Goal: Task Accomplishment & Management: Complete application form

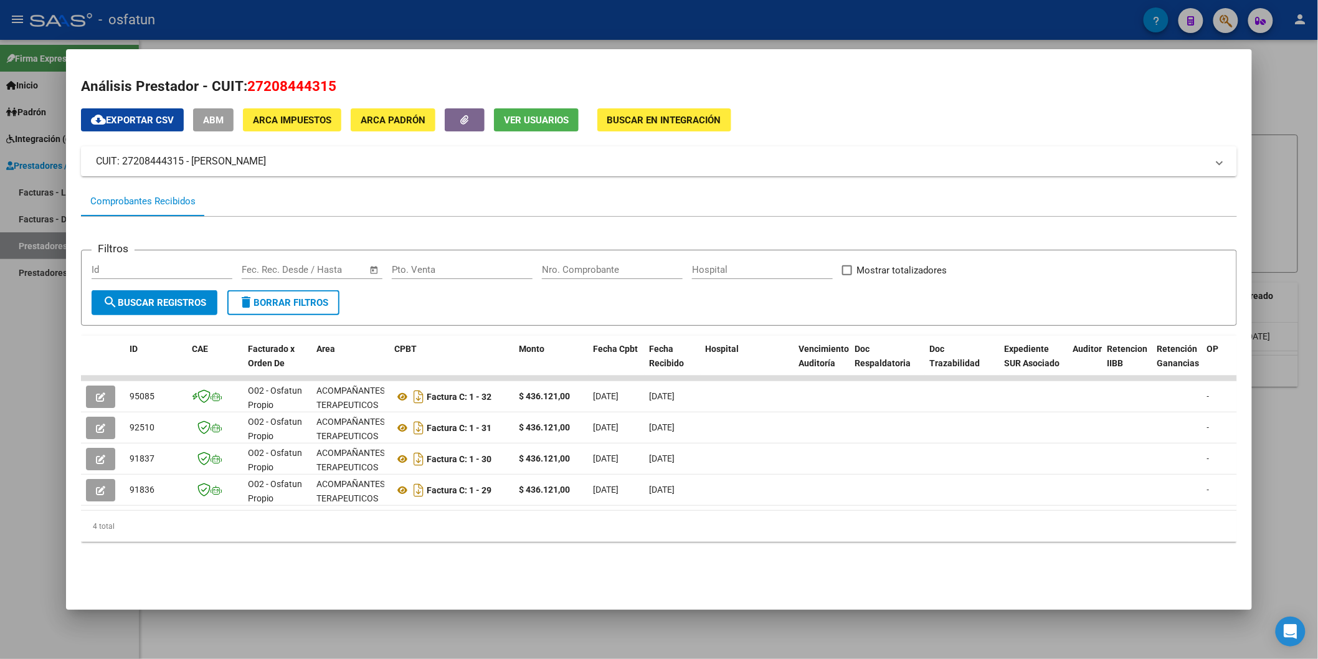
click at [0, 512] on div at bounding box center [659, 329] width 1318 height 659
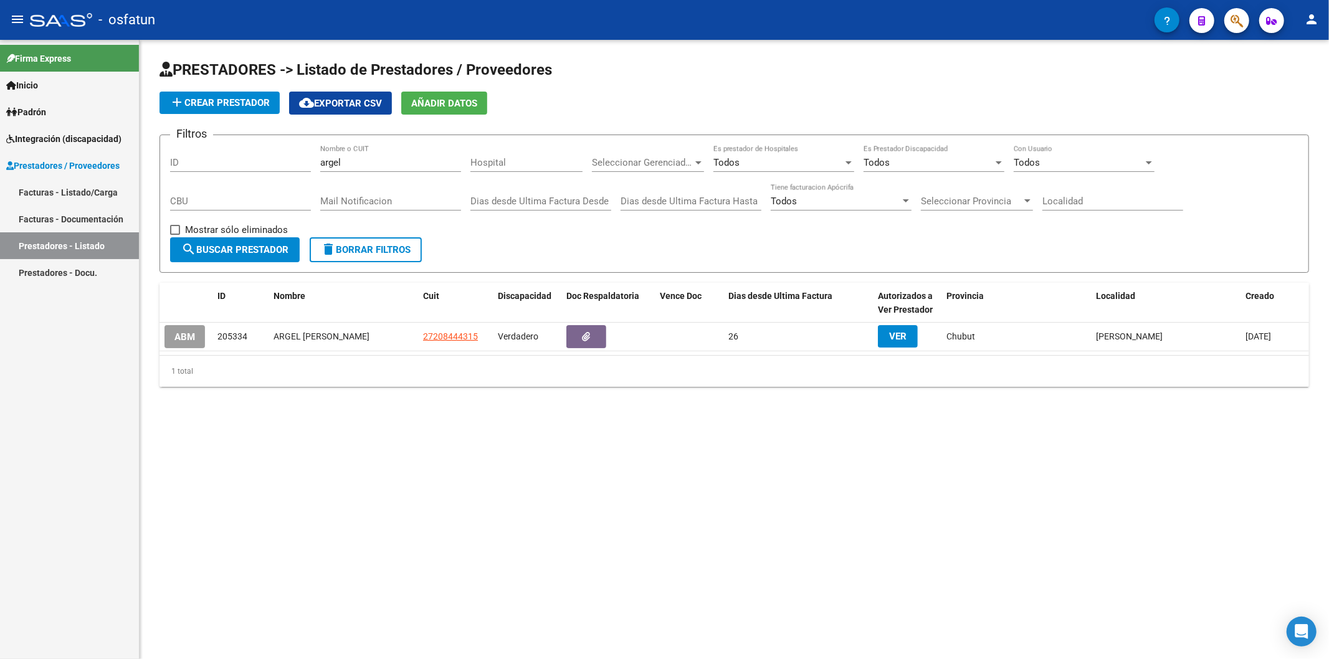
click at [221, 102] on span "add Crear Prestador" at bounding box center [219, 102] width 100 height 11
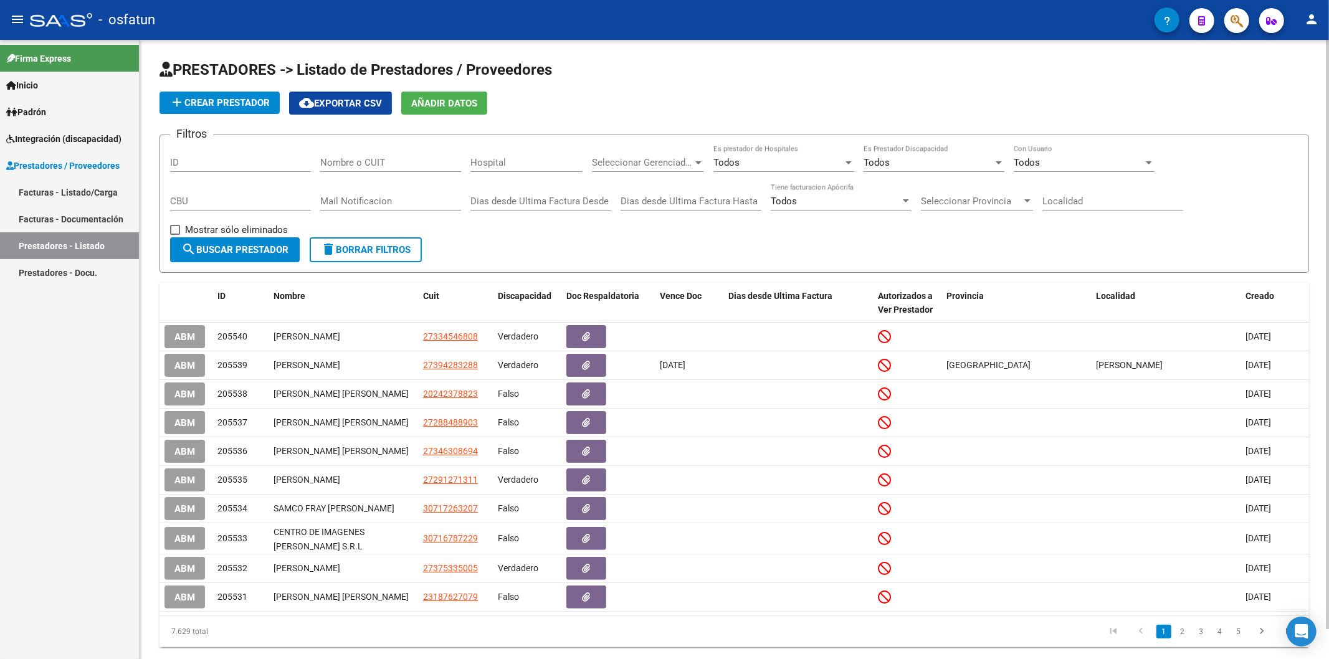
click at [49, 191] on link "Facturas - Listado/Carga" at bounding box center [69, 192] width 139 height 27
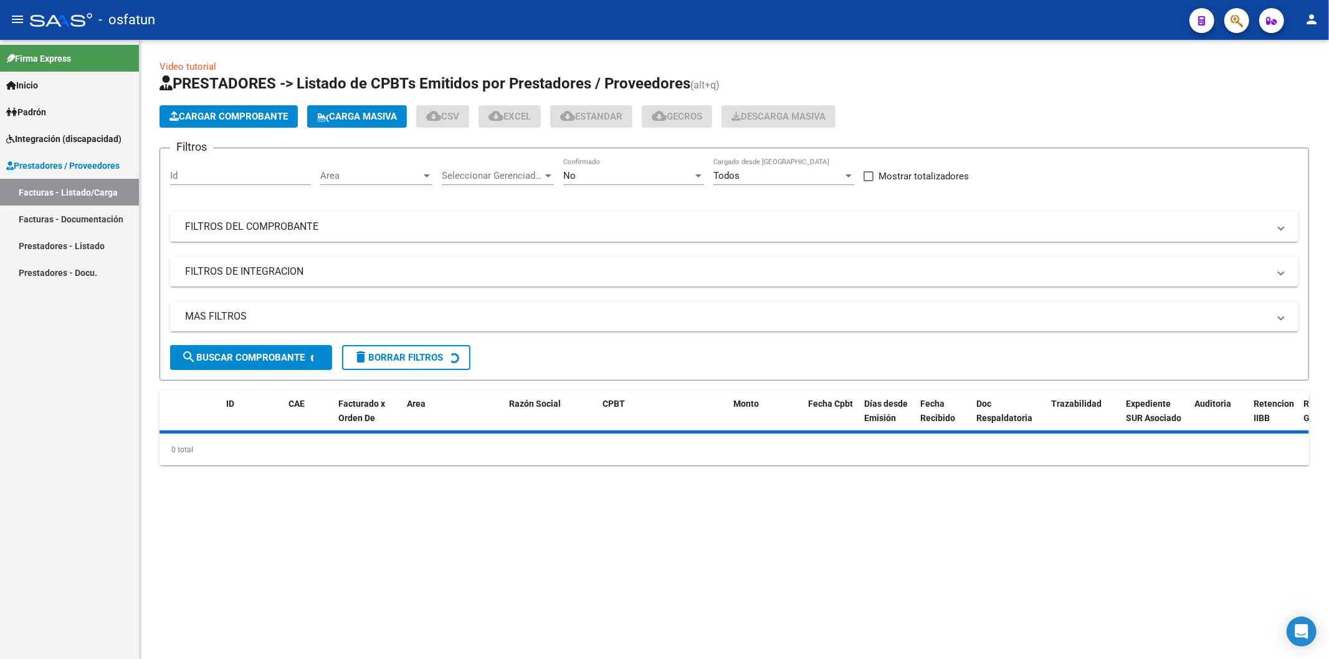
click at [239, 120] on span "Cargar Comprobante" at bounding box center [228, 116] width 118 height 11
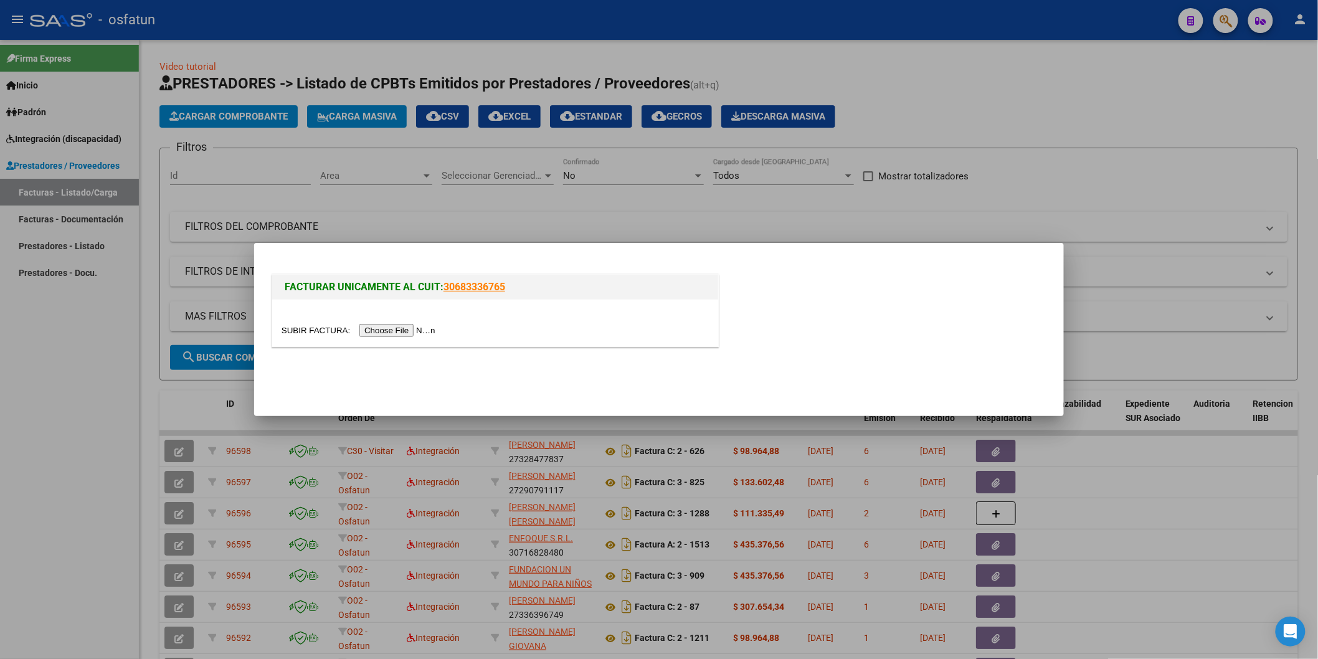
click at [391, 329] on input "file" at bounding box center [361, 330] width 158 height 13
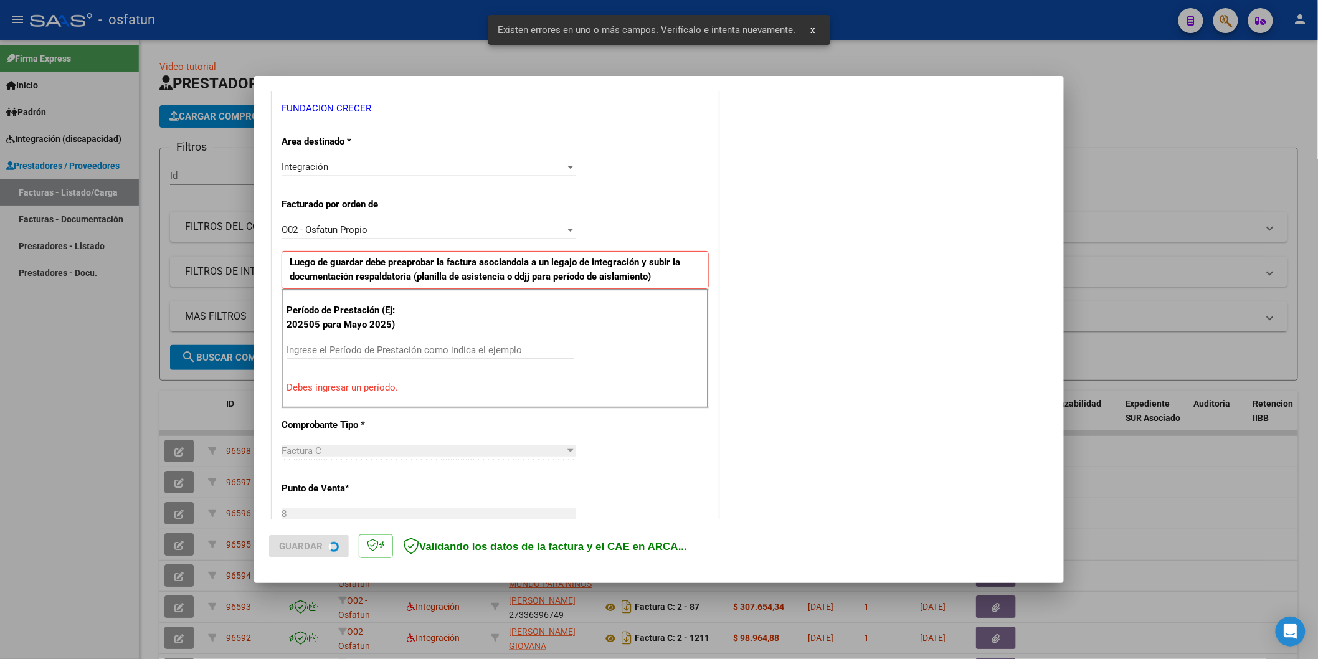
scroll to position [259, 0]
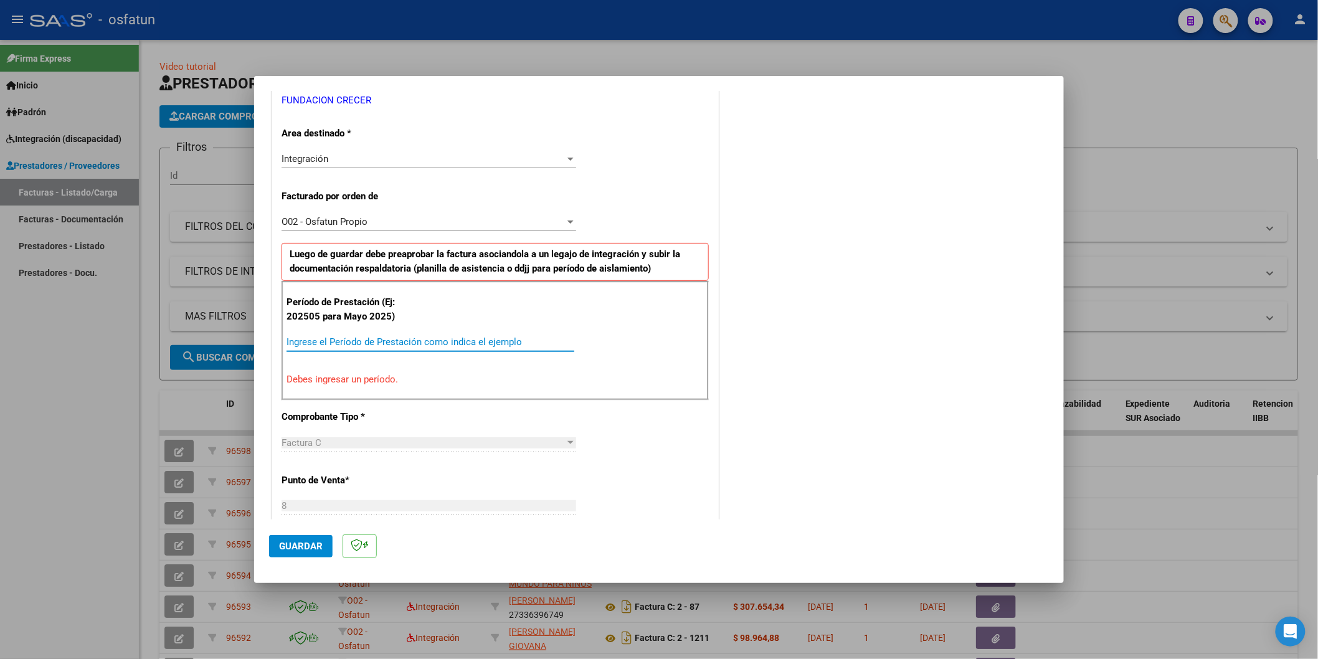
click at [376, 340] on input "Ingrese el Período de Prestación como indica el ejemplo" at bounding box center [431, 341] width 288 height 11
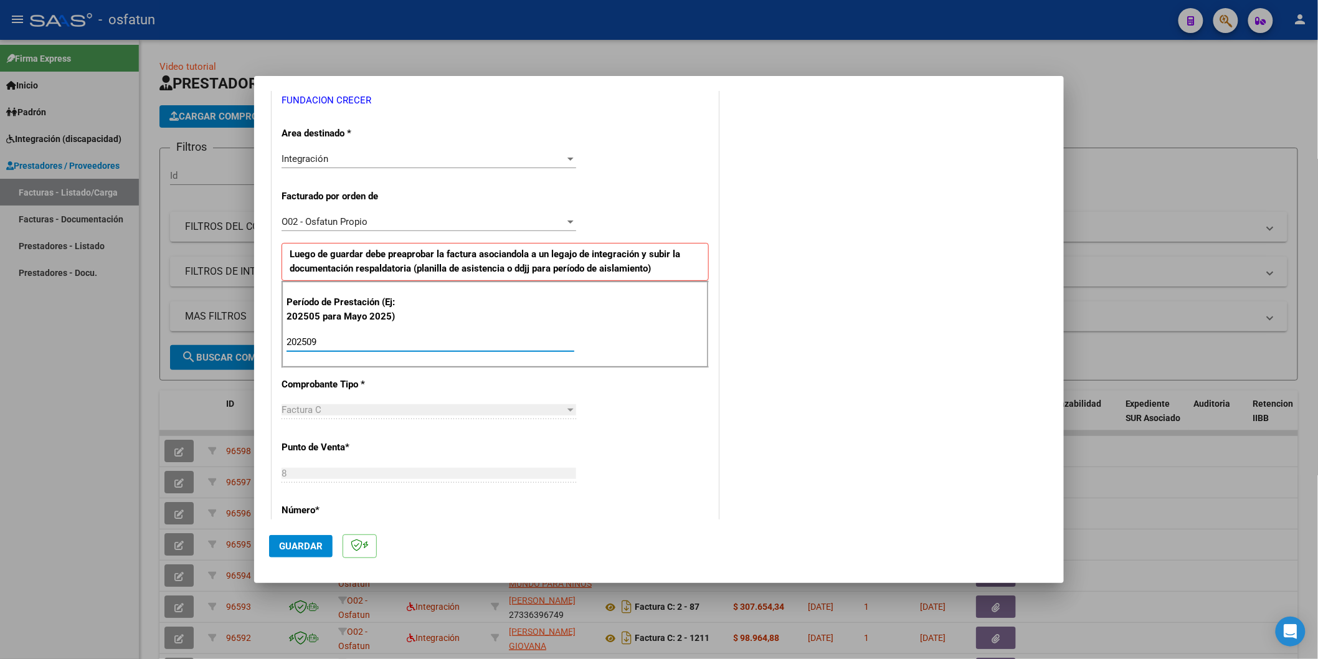
type input "202509"
click at [295, 549] on span "Guardar" at bounding box center [301, 546] width 44 height 11
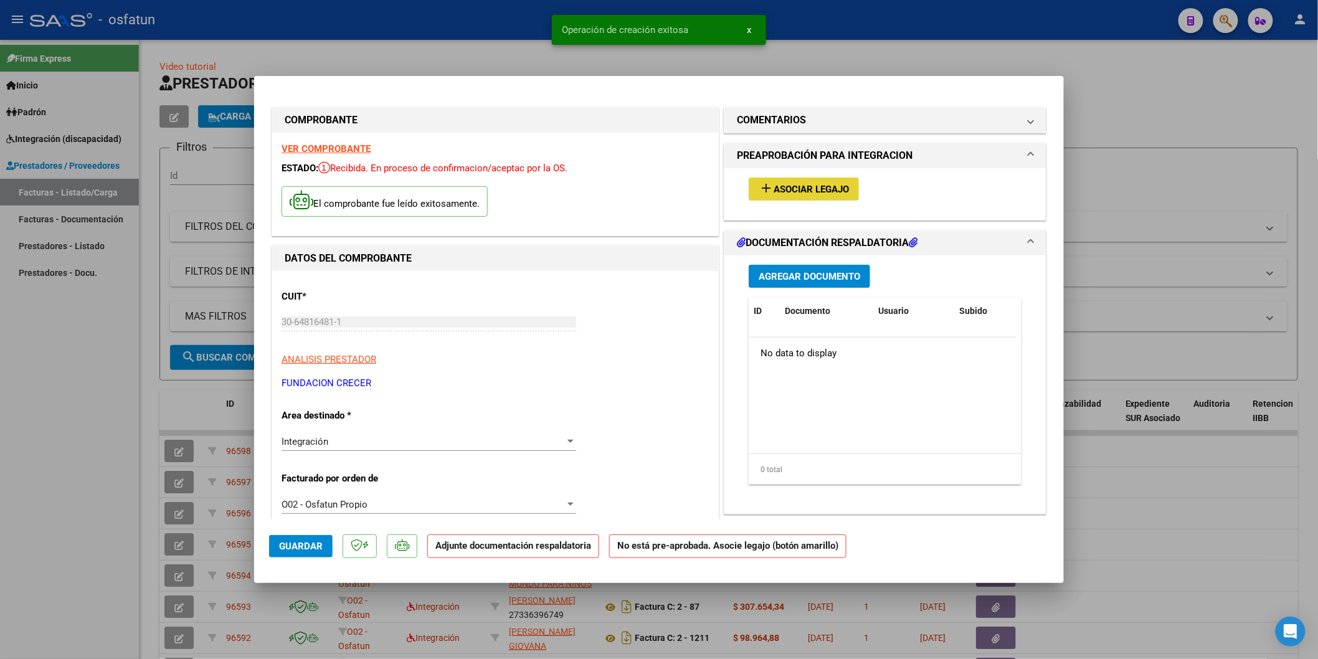
click at [794, 194] on span "Asociar Legajo" at bounding box center [811, 189] width 75 height 11
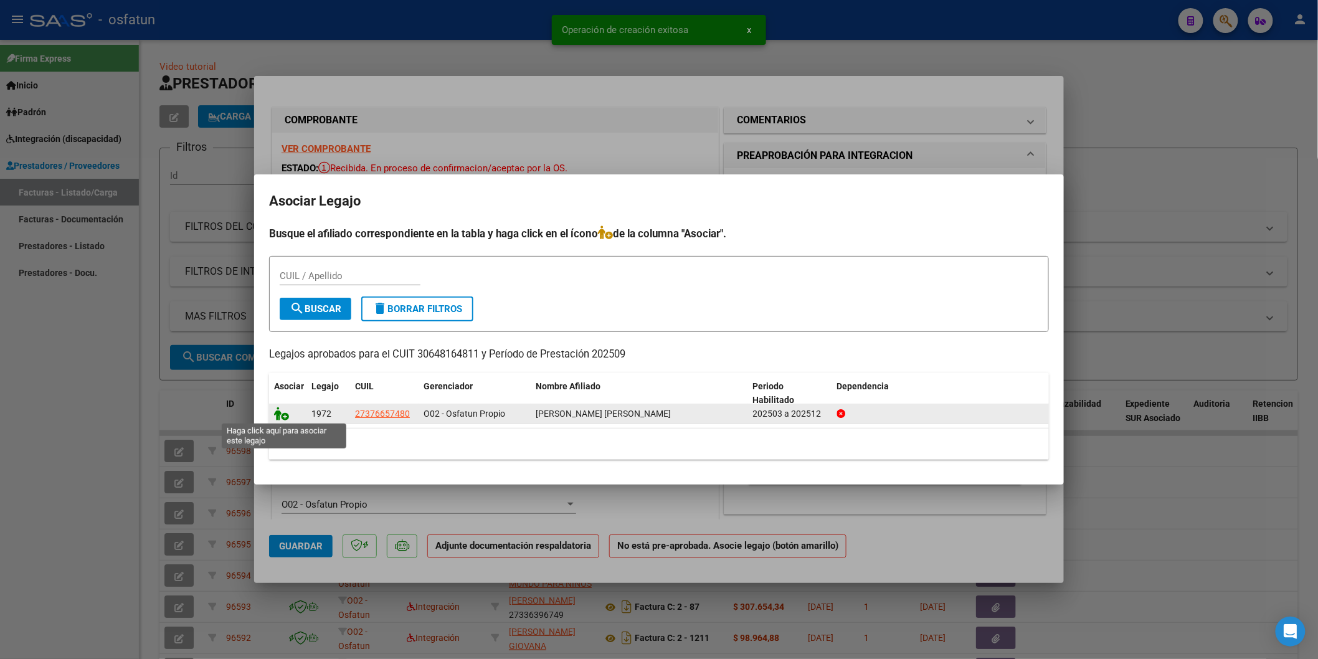
click at [287, 414] on icon at bounding box center [281, 414] width 15 height 14
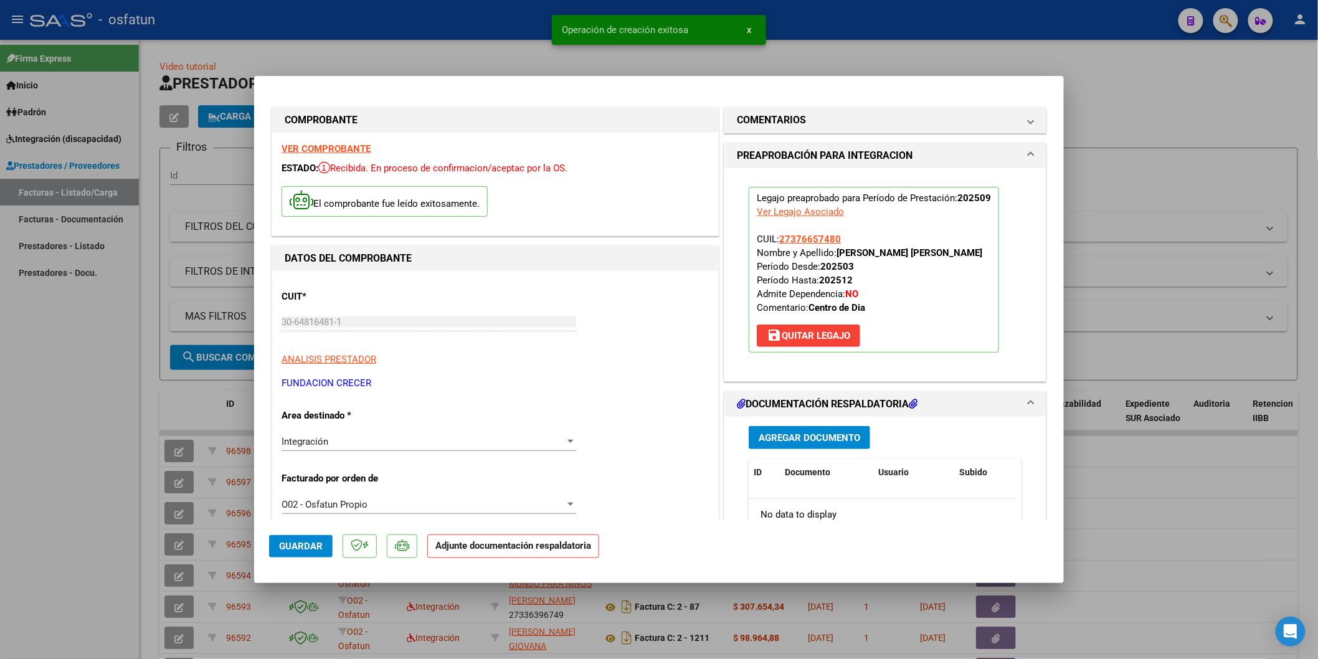
click at [801, 441] on span "Agregar Documento" at bounding box center [810, 437] width 102 height 11
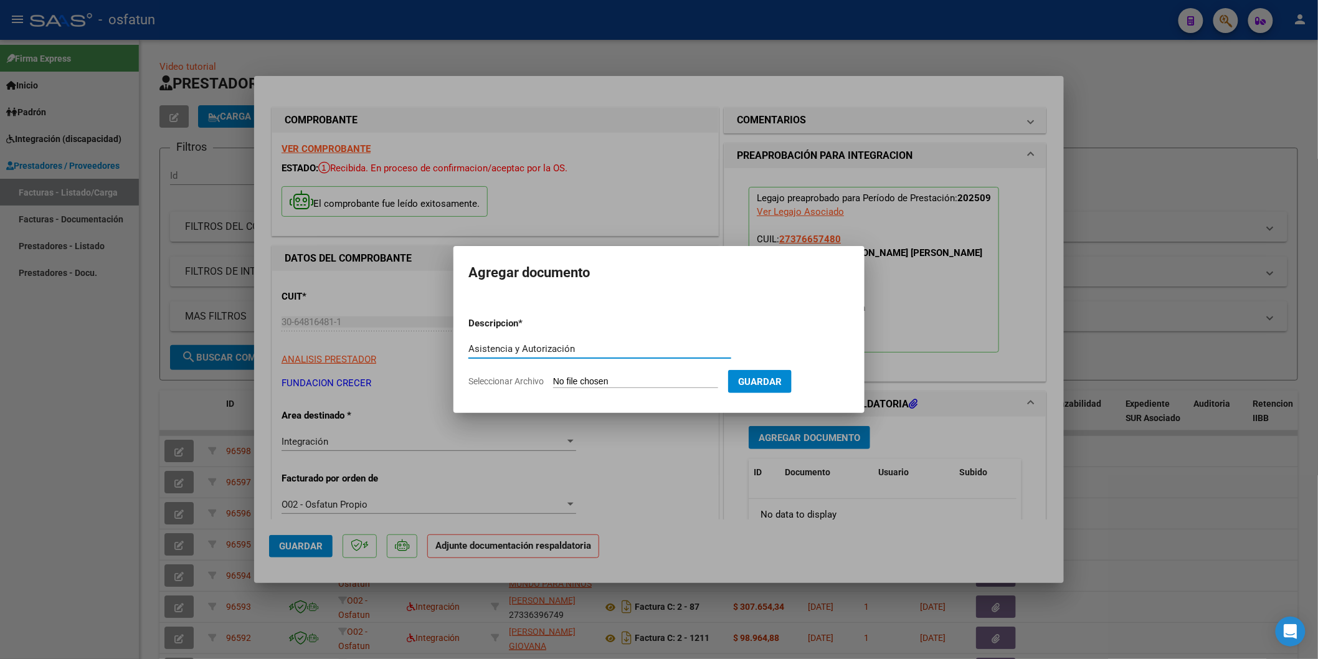
type input "Asistencia y Autorización"
click at [599, 380] on input "Seleccionar Archivo" at bounding box center [635, 382] width 165 height 12
type input "C:\fakepath\Asistencia y Autorización [PERSON_NAME] - CD 09.25.pdf"
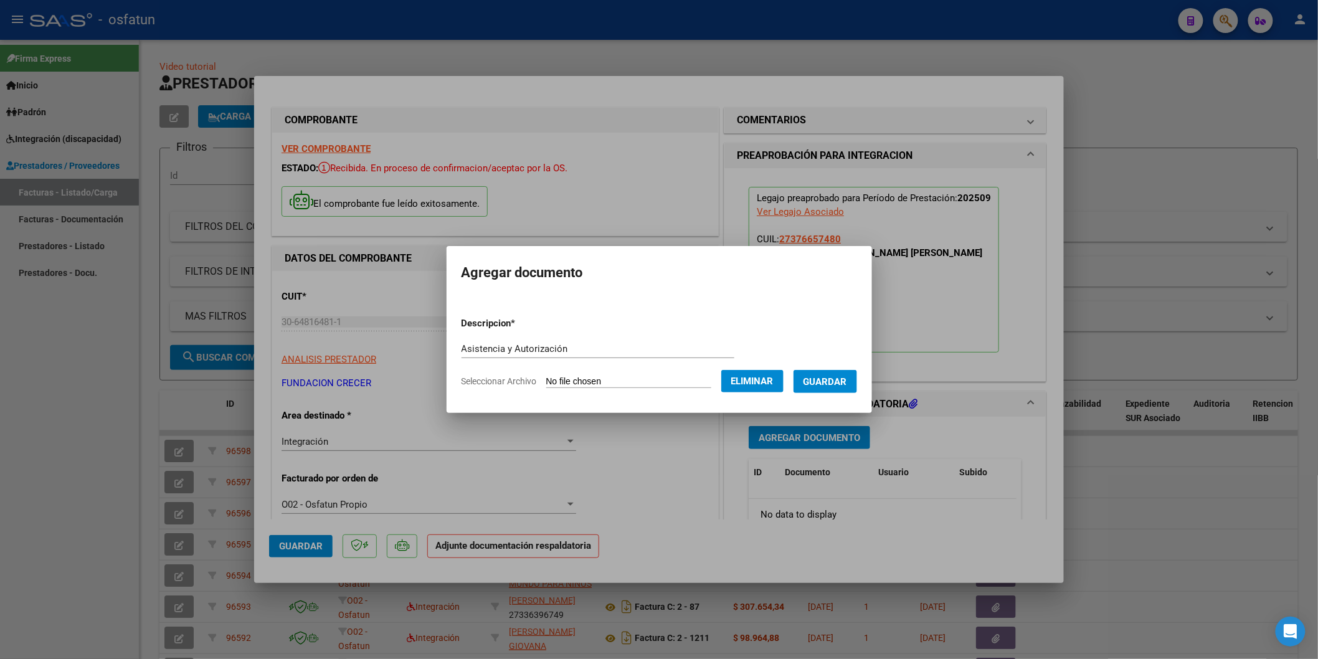
click at [837, 383] on span "Guardar" at bounding box center [826, 381] width 44 height 11
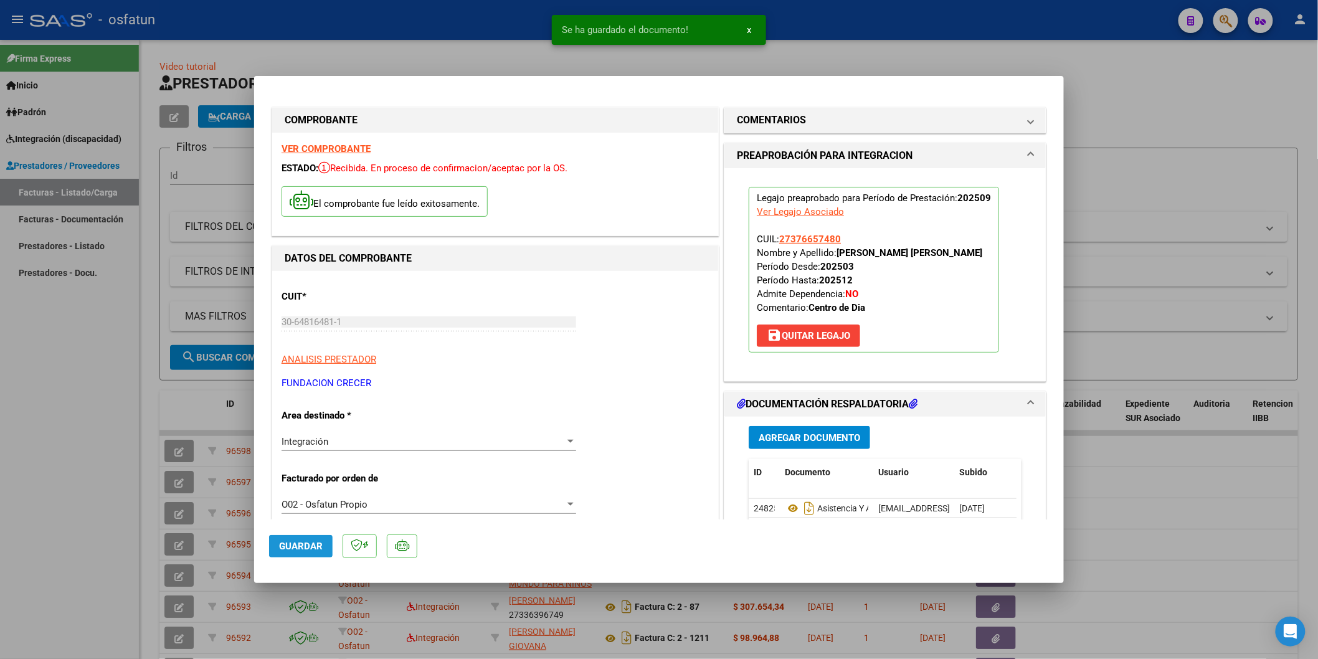
click at [308, 536] on button "Guardar" at bounding box center [301, 546] width 64 height 22
click at [0, 483] on div at bounding box center [659, 329] width 1318 height 659
type input "$ 0,00"
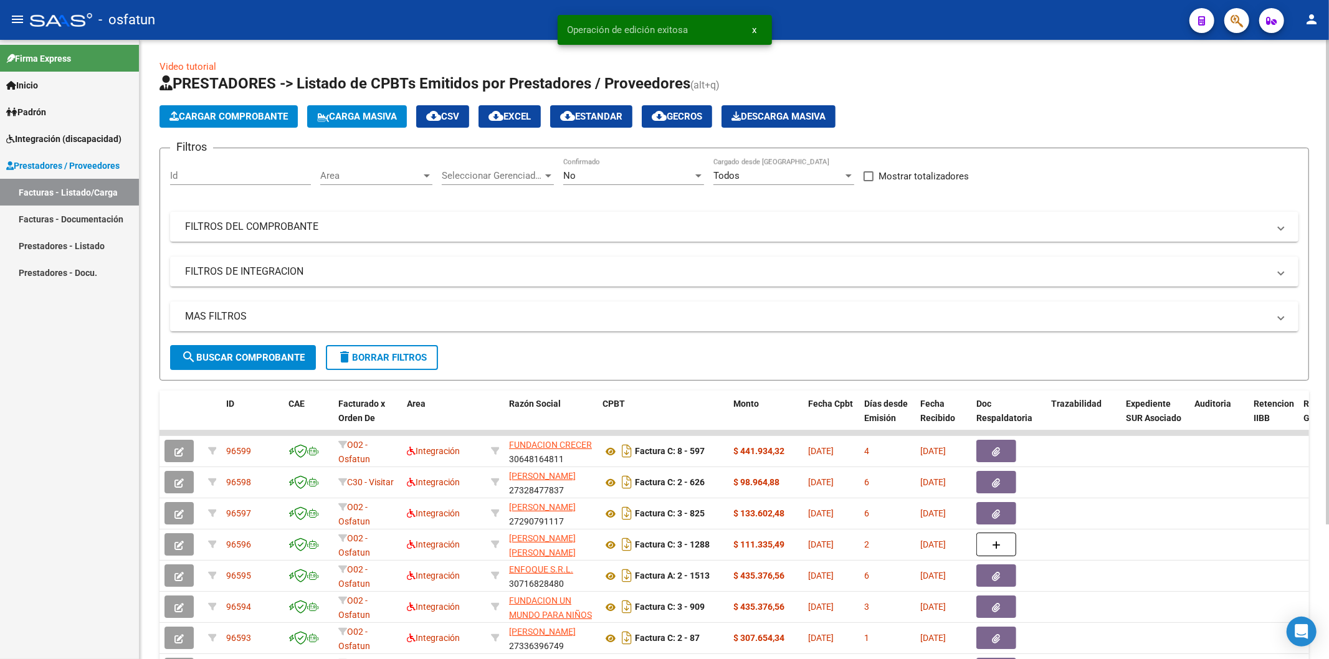
click at [249, 113] on span "Cargar Comprobante" at bounding box center [228, 116] width 118 height 11
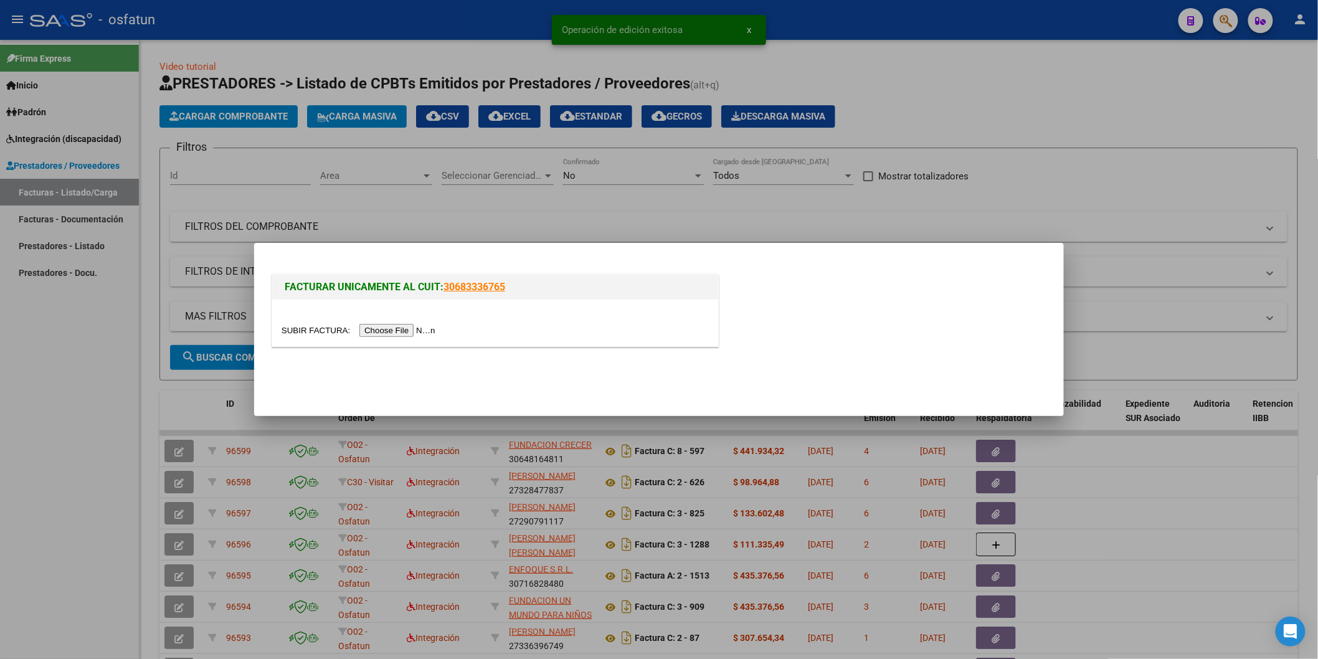
click at [387, 333] on input "file" at bounding box center [361, 330] width 158 height 13
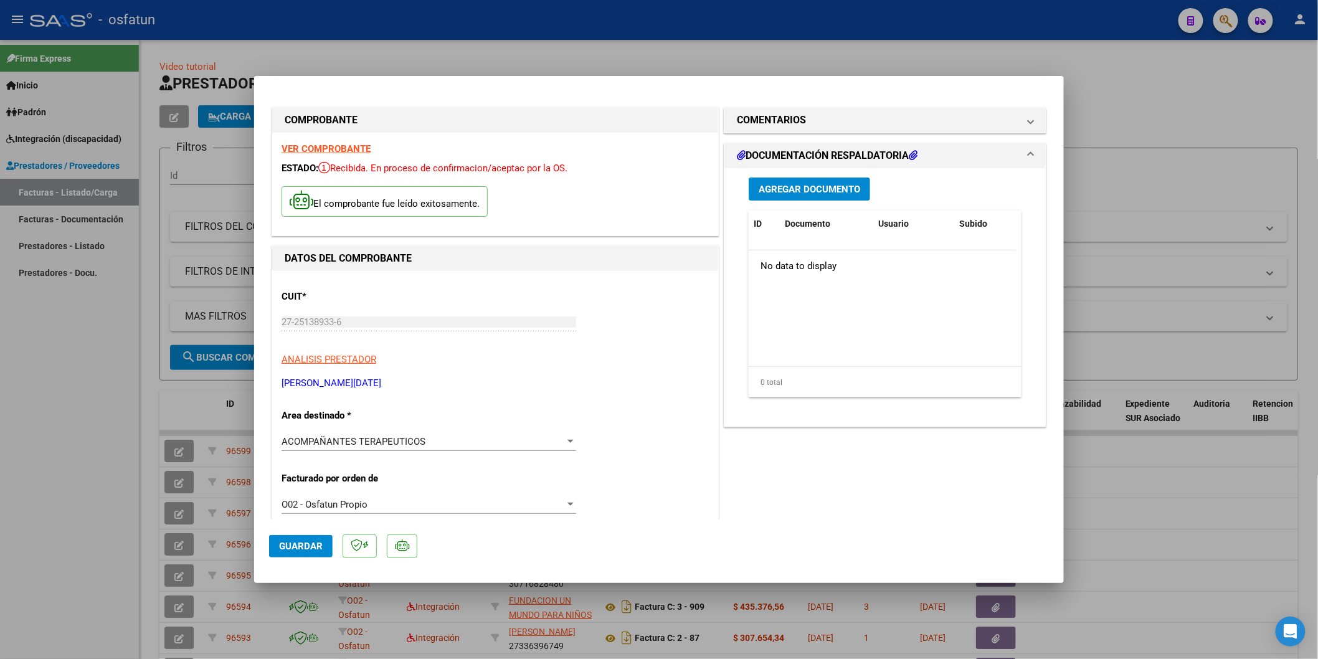
click at [775, 186] on span "Agregar Documento" at bounding box center [810, 189] width 102 height 11
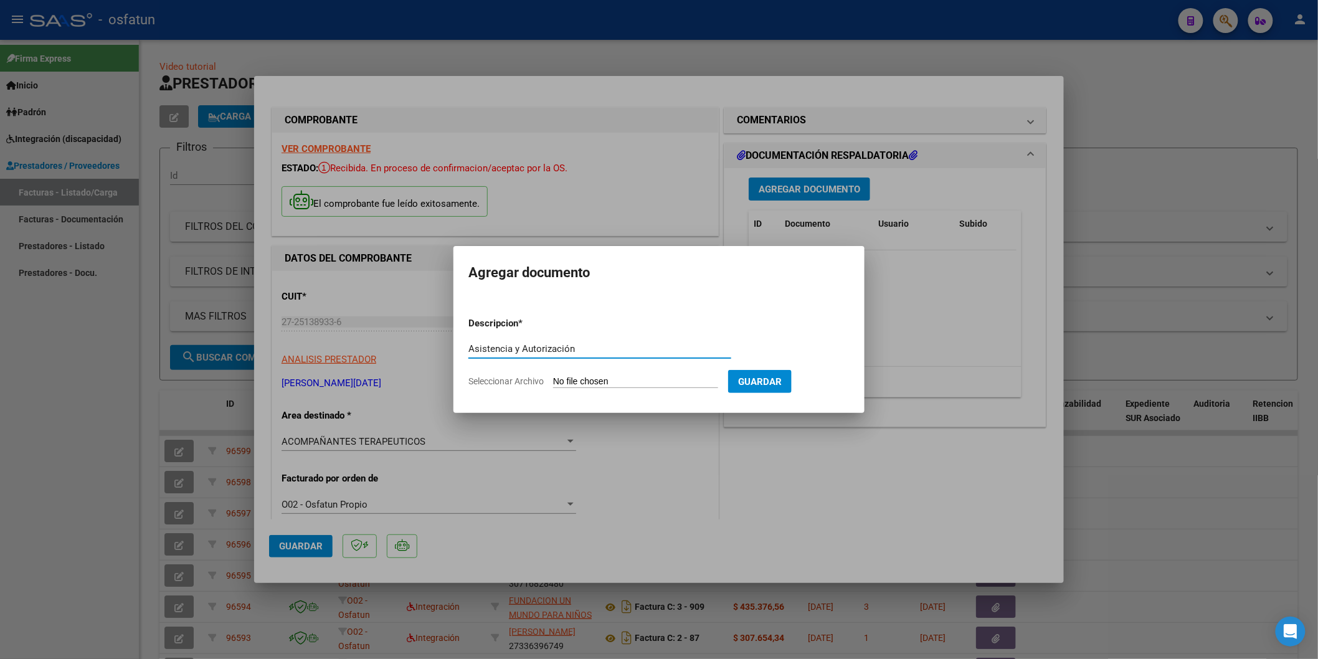
type input "Asistencia y Autorización"
click at [595, 383] on input "Seleccionar Archivo" at bounding box center [635, 382] width 165 height 12
type input "C:\fakepath\Asistencia y Autorización [PERSON_NAME] - A.T. 09.25.pdf"
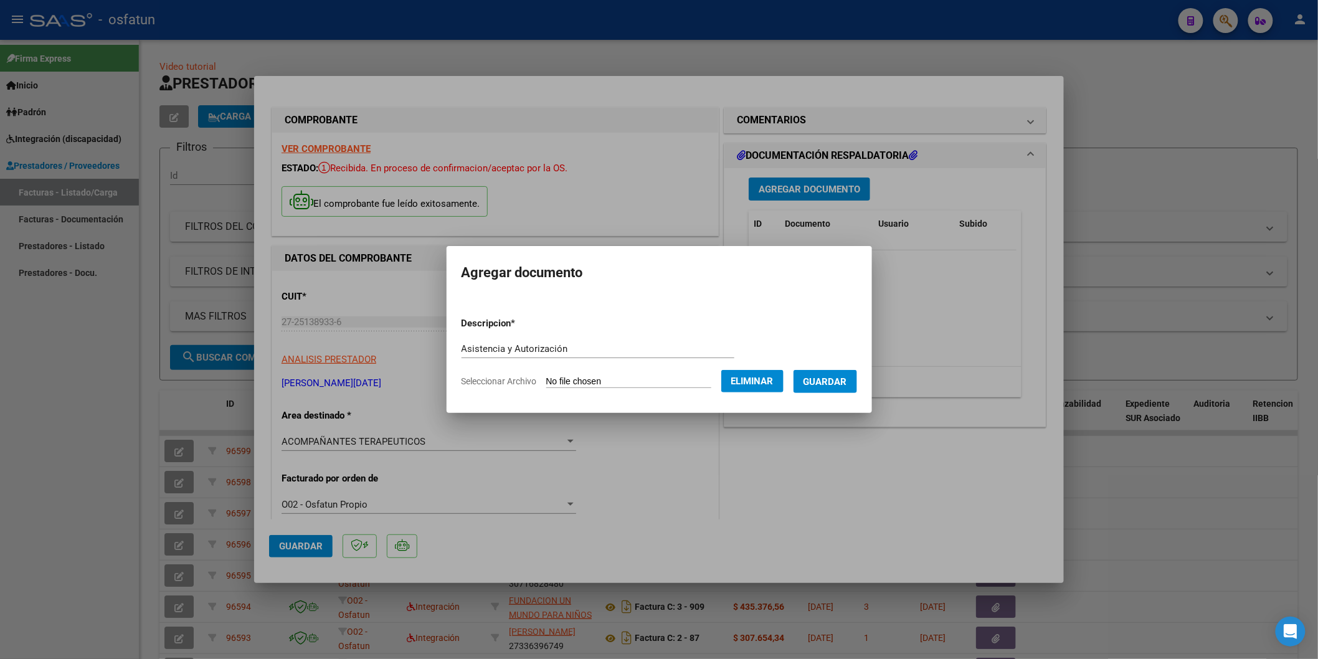
click at [818, 374] on button "Guardar" at bounding box center [826, 381] width 64 height 23
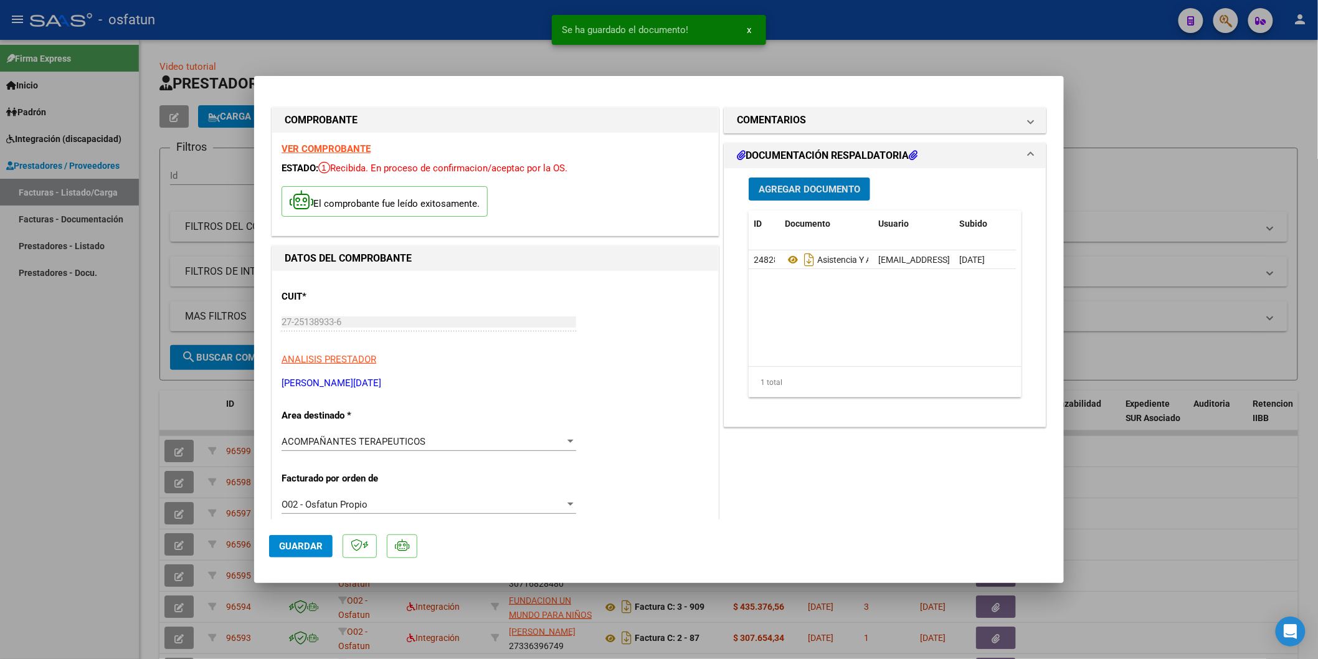
click at [298, 545] on span "Guardar" at bounding box center [301, 546] width 44 height 11
click at [41, 544] on div at bounding box center [659, 329] width 1318 height 659
type input "$ 0,00"
